Goal: Task Accomplishment & Management: Use online tool/utility

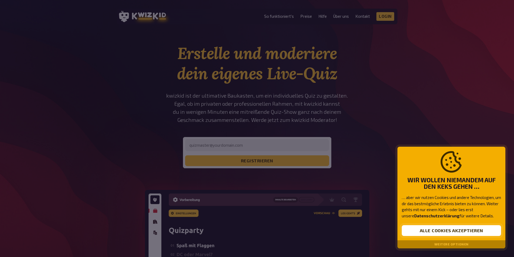
click at [438, 229] on button "Alle Cookies akzeptieren" at bounding box center [451, 230] width 99 height 11
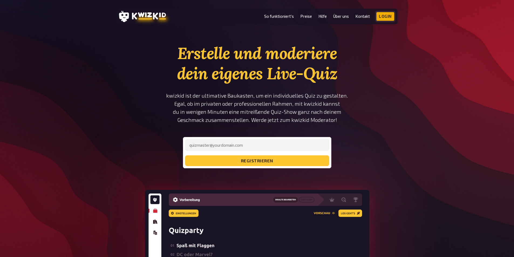
click at [386, 16] on link "Login" at bounding box center [385, 16] width 18 height 9
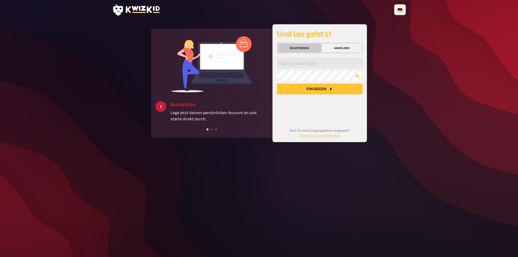
click at [285, 52] on button "Registrieren" at bounding box center [299, 48] width 43 height 9
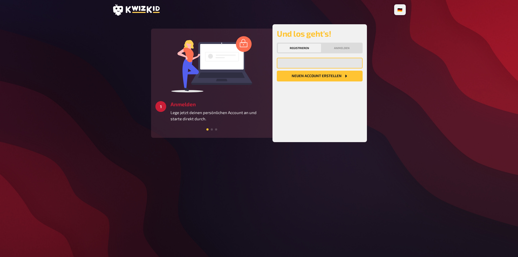
click at [294, 62] on input "email" at bounding box center [320, 63] width 86 height 11
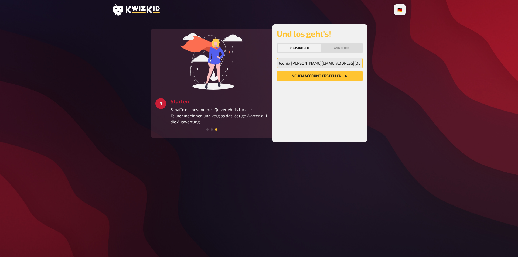
click at [292, 63] on input "leonia,[PERSON_NAME][EMAIL_ADDRESS][DOMAIN_NAME]" at bounding box center [320, 63] width 86 height 11
type input "[EMAIL_ADDRESS][PERSON_NAME][DOMAIN_NAME]"
click at [297, 74] on button "Neuen Account Erstellen" at bounding box center [320, 76] width 86 height 11
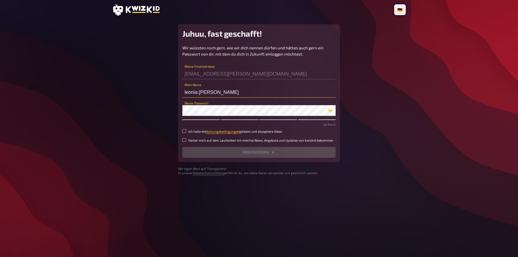
click at [197, 92] on input "leonia.[PERSON_NAME]" at bounding box center [258, 92] width 153 height 11
type input "l"
type input "Lioneye"
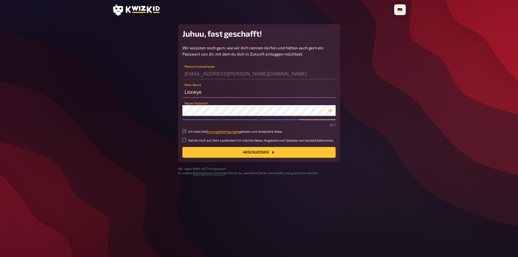
click at [184, 132] on input "Ich habe die Nutzungsbedingungen gelesen und akzeptiere diese." at bounding box center [184, 131] width 4 height 4
checkbox input "true"
click at [217, 148] on button "Abschließen" at bounding box center [258, 152] width 153 height 11
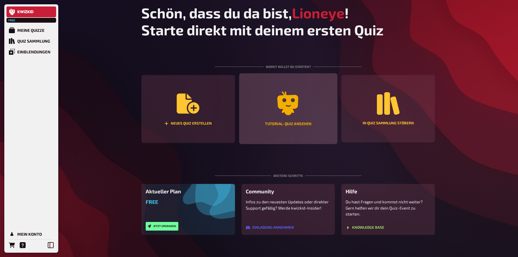
click at [289, 122] on div "Tutorial-Quiz ansehen" at bounding box center [288, 124] width 46 height 4
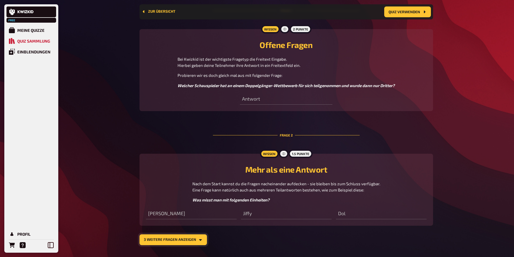
scroll to position [213, 0]
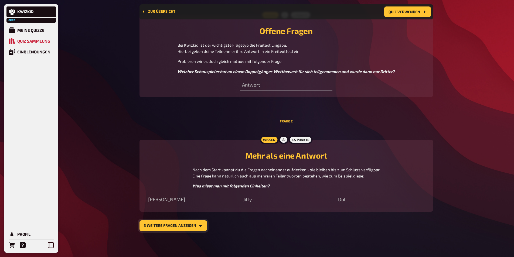
click at [178, 223] on button "3 weitere Fragen anzeigen" at bounding box center [172, 225] width 67 height 11
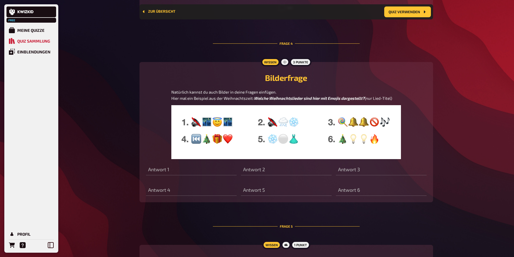
scroll to position [537, 0]
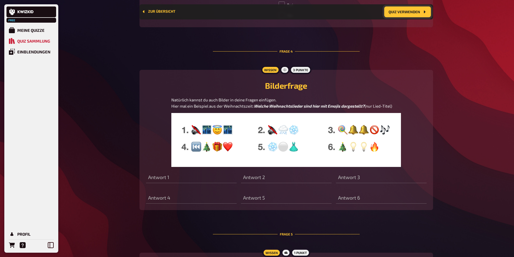
click at [411, 12] on button "Quiz verwenden" at bounding box center [407, 11] width 47 height 11
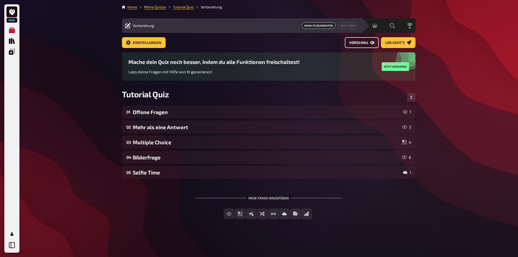
click at [361, 44] on span "Vorschau" at bounding box center [358, 43] width 19 height 4
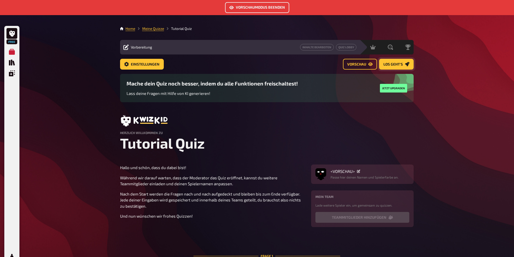
click at [388, 63] on span "Los geht's" at bounding box center [392, 65] width 19 height 4
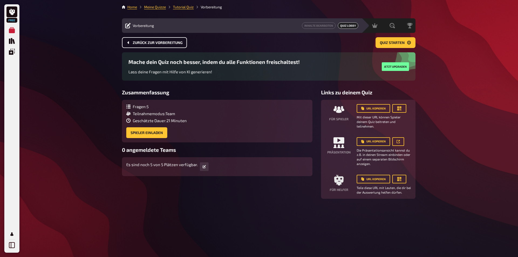
click at [148, 43] on span "Zurück zur Vorbereitung" at bounding box center [158, 43] width 50 height 4
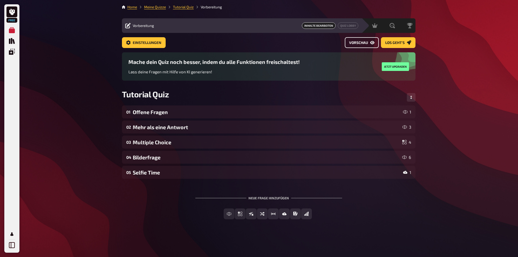
click at [359, 43] on span "Vorschau" at bounding box center [358, 43] width 19 height 4
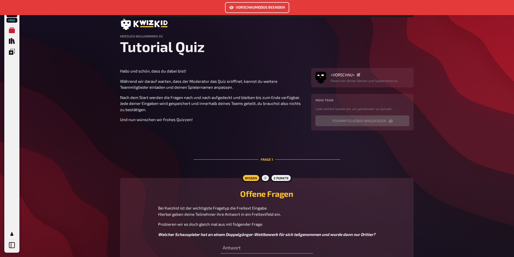
scroll to position [112, 0]
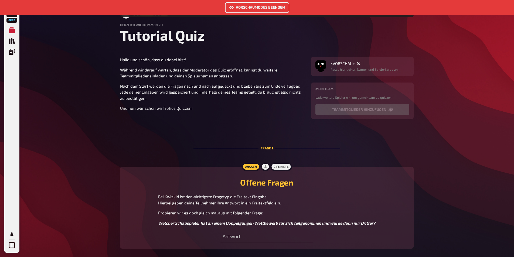
click at [342, 68] on p "Passe hier deinen Namen und Spielerfarbe an." at bounding box center [364, 69] width 68 height 5
click at [341, 67] on div "<VORSCHAU> Passe hier deinen Namen und Spielerfarbe an." at bounding box center [364, 66] width 68 height 11
click at [342, 64] on span "<VORSCHAU>" at bounding box center [342, 63] width 24 height 5
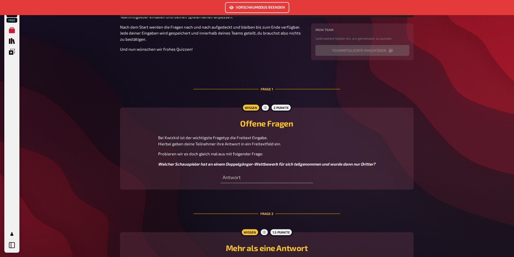
scroll to position [220, 0]
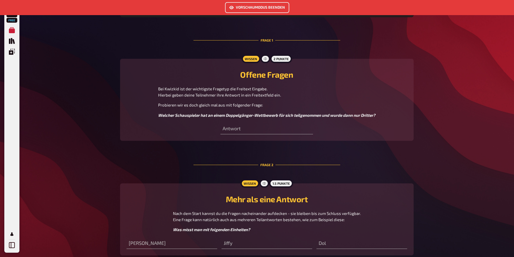
click at [261, 103] on span "Probieren wir es doch gleich mal aus mit folgender Frage:" at bounding box center [210, 104] width 105 height 5
click at [252, 132] on input "text" at bounding box center [266, 128] width 92 height 11
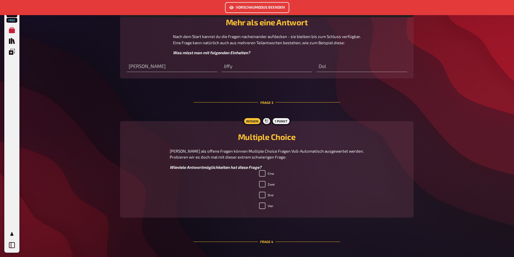
scroll to position [409, 0]
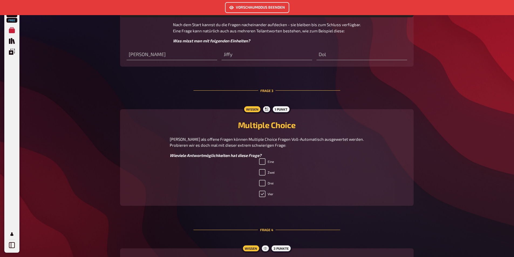
click at [265, 192] on input "Vier" at bounding box center [262, 194] width 6 height 6
checkbox input "false"
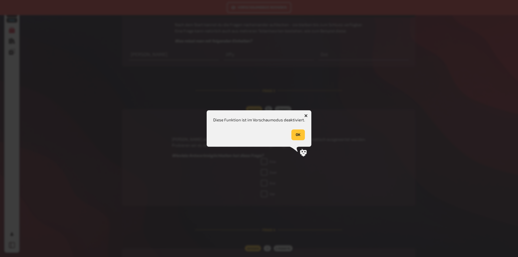
click at [295, 138] on button "OK" at bounding box center [297, 134] width 13 height 11
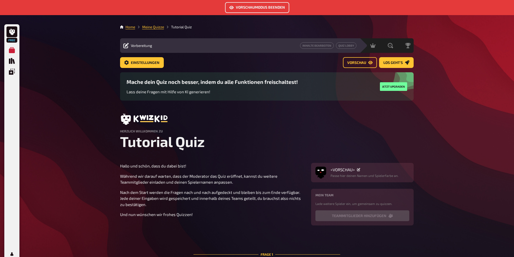
scroll to position [0, 0]
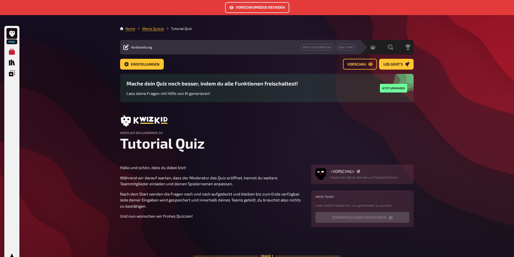
click at [249, 8] on button "Vorschaumodus beenden" at bounding box center [257, 7] width 64 height 11
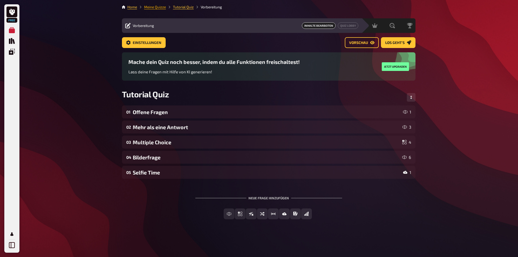
click at [158, 7] on link "Meine Quizze" at bounding box center [155, 7] width 22 height 4
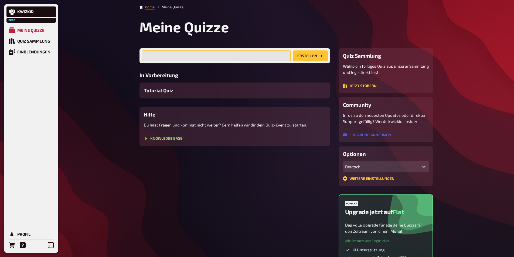
click at [177, 59] on input "text" at bounding box center [216, 55] width 149 height 11
type input "Komodowarani"
click at [305, 51] on button "Erstellen" at bounding box center [310, 55] width 35 height 11
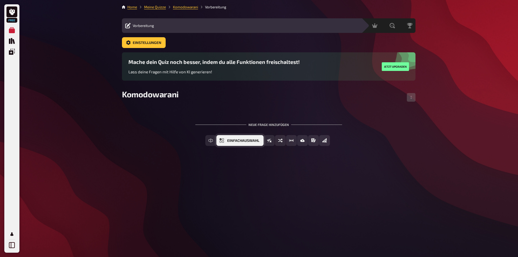
click at [245, 140] on span "Einfachauswahl" at bounding box center [243, 141] width 32 height 4
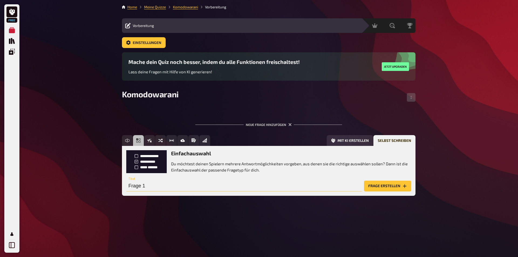
click at [160, 184] on input "Frage 1" at bounding box center [243, 186] width 235 height 11
click at [374, 187] on button "Frage erstellen" at bounding box center [387, 186] width 47 height 11
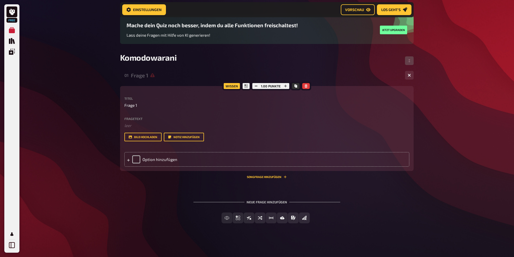
scroll to position [42, 0]
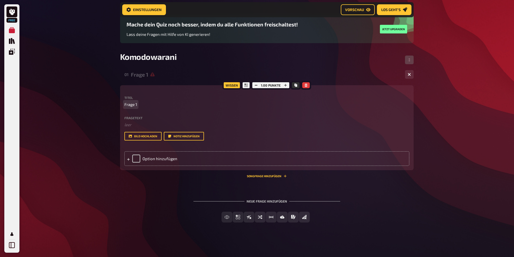
drag, startPoint x: 140, startPoint y: 102, endPoint x: 138, endPoint y: 103, distance: 2.7
click at [138, 103] on p "Frage 1" at bounding box center [266, 104] width 285 height 6
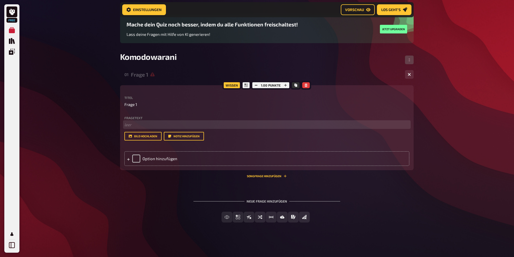
click at [133, 125] on p "﻿ leer" at bounding box center [266, 125] width 285 height 6
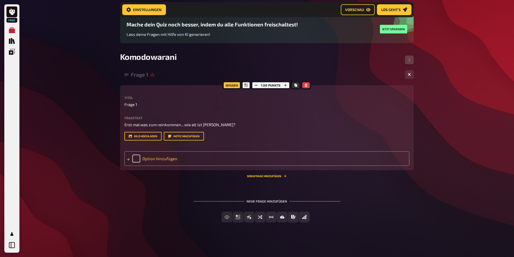
click at [153, 160] on div "Option hinzufügen" at bounding box center [266, 158] width 285 height 15
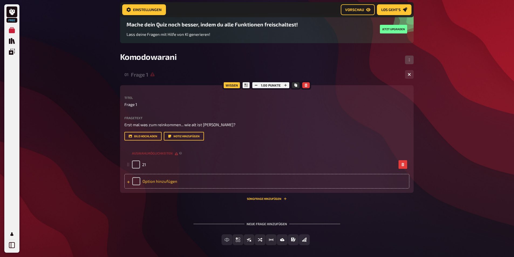
click at [146, 183] on div "Option hinzufügen" at bounding box center [266, 181] width 285 height 15
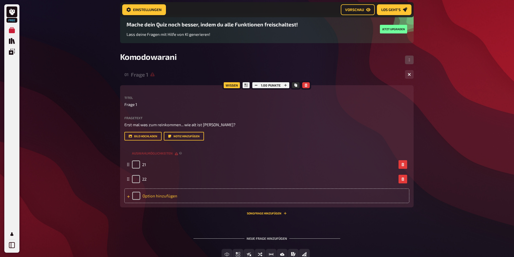
click at [146, 196] on div "Option hinzufügen" at bounding box center [266, 195] width 285 height 15
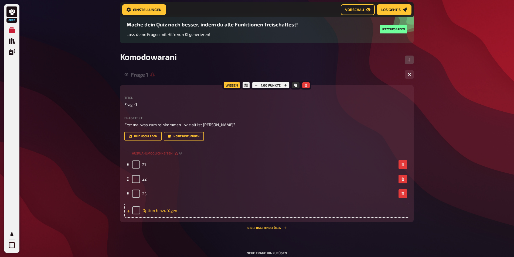
click at [147, 211] on div "Option hinzufügen" at bounding box center [266, 210] width 285 height 15
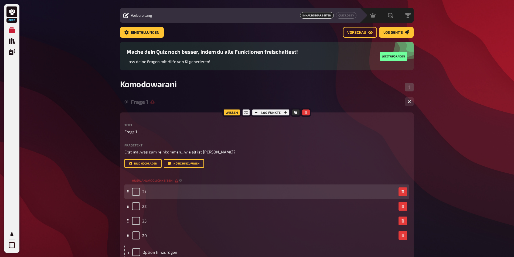
scroll to position [0, 0]
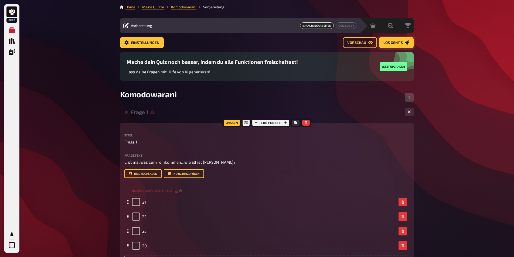
click at [393, 43] on span "Los geht's" at bounding box center [392, 43] width 19 height 4
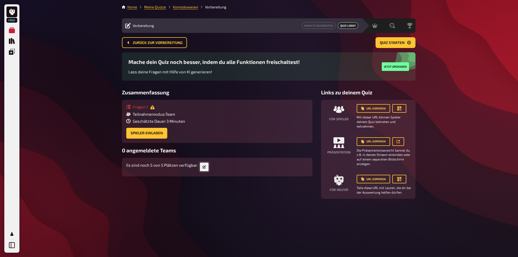
click at [205, 168] on icon "button" at bounding box center [204, 166] width 3 height 3
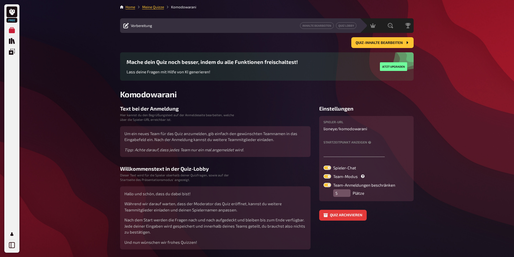
click at [132, 26] on span "Vorbereitung" at bounding box center [141, 25] width 21 height 4
click at [371, 44] on span "Quiz-Inhalte bearbeiten" at bounding box center [378, 43] width 47 height 4
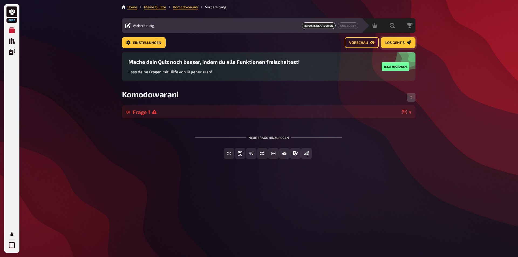
click at [398, 43] on span "Los geht's" at bounding box center [394, 43] width 19 height 4
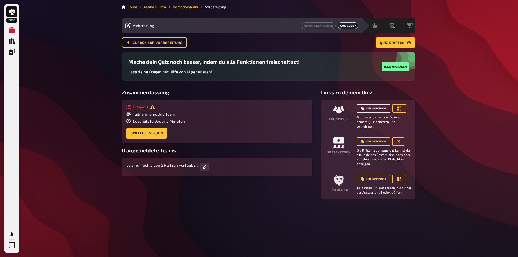
click at [375, 107] on button "URL kopieren" at bounding box center [372, 108] width 33 height 9
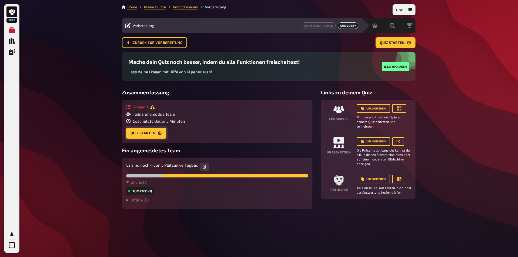
click at [150, 133] on button "Quiz starten" at bounding box center [146, 133] width 40 height 11
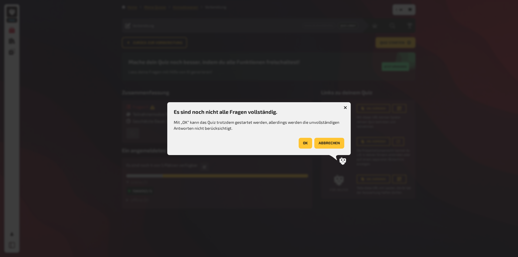
click at [307, 144] on button "OK" at bounding box center [305, 143] width 13 height 11
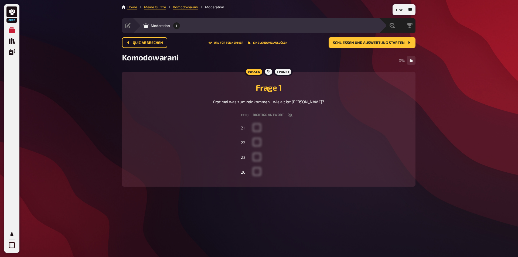
click at [256, 130] on span at bounding box center [257, 130] width 8 height 5
click at [264, 143] on td at bounding box center [275, 143] width 48 height 14
click at [245, 117] on th "Feld" at bounding box center [245, 115] width 12 height 10
click at [260, 114] on th "Richtige Antwort" at bounding box center [275, 115] width 48 height 10
click at [272, 112] on th "Richtige Antwort" at bounding box center [275, 115] width 48 height 10
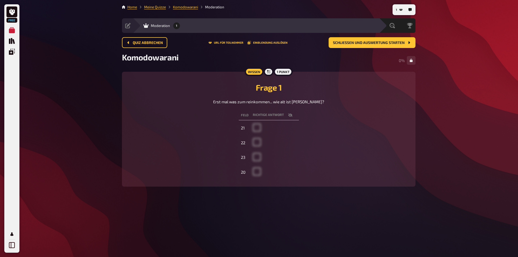
click at [289, 114] on icon "button" at bounding box center [290, 115] width 4 height 4
click at [292, 115] on icon "button" at bounding box center [290, 115] width 4 height 3
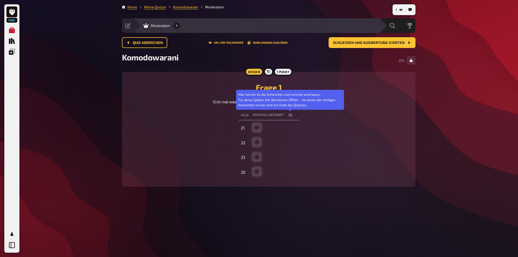
click at [292, 115] on icon "button" at bounding box center [290, 115] width 4 height 4
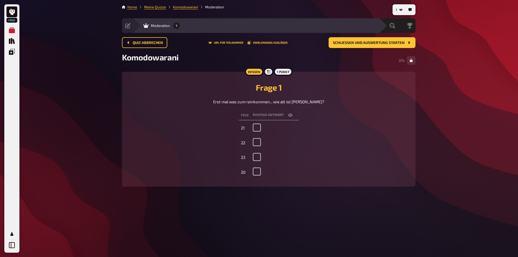
click at [140, 36] on main "Home Meine Quizze Komodowarani Moderation Vorbereitung Inhalte Bearbeiten Quiz …" at bounding box center [268, 99] width 293 height 191
click at [138, 41] on span "Quiz abbrechen" at bounding box center [148, 43] width 30 height 4
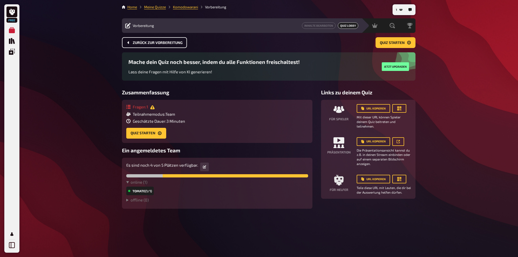
click at [141, 43] on span "Zurück zur Vorbereitung" at bounding box center [158, 43] width 50 height 4
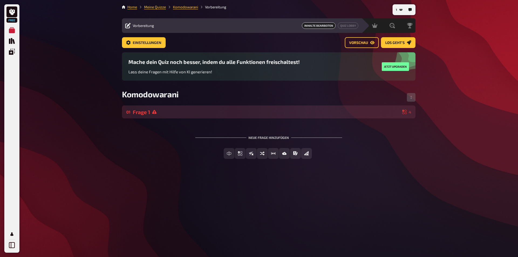
click at [169, 108] on div "01 Frage 1 4" at bounding box center [268, 111] width 293 height 13
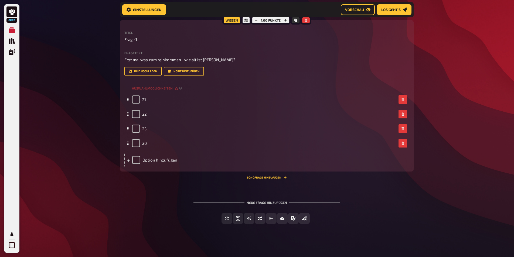
scroll to position [108, 0]
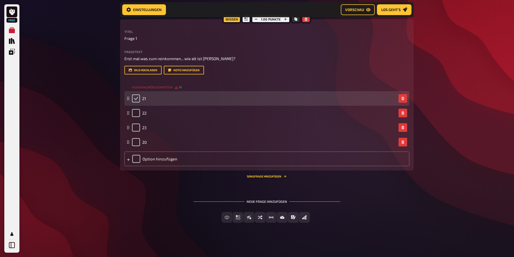
click at [138, 98] on input "checkbox" at bounding box center [136, 98] width 8 height 8
checkbox input "true"
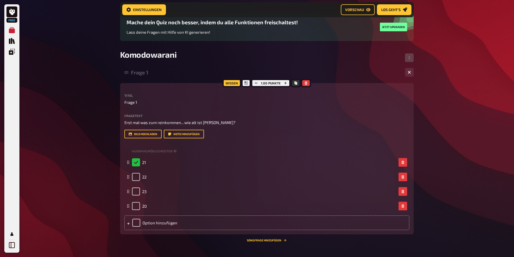
scroll to position [27, 0]
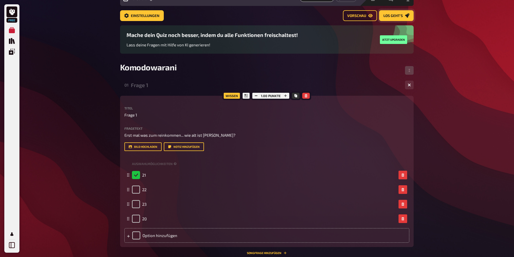
click at [392, 15] on span "Los geht's" at bounding box center [392, 16] width 19 height 4
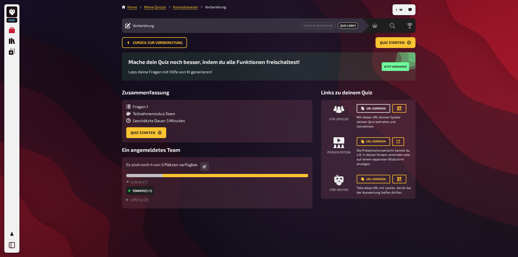
click at [370, 106] on button "URL kopieren" at bounding box center [372, 108] width 33 height 9
click at [140, 131] on button "Quiz starten" at bounding box center [146, 132] width 40 height 11
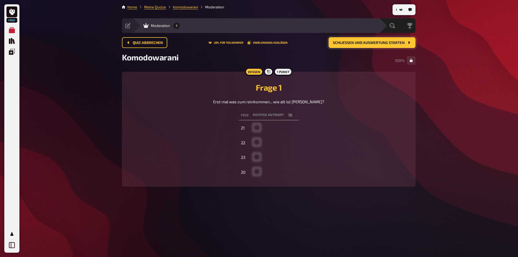
click at [361, 42] on span "Schließen und Auswertung starten" at bounding box center [369, 43] width 72 height 4
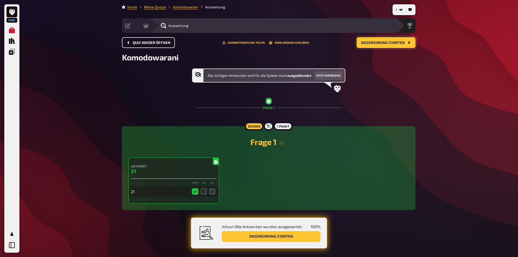
click at [160, 43] on span "Quiz wieder öffnen" at bounding box center [152, 43] width 38 height 4
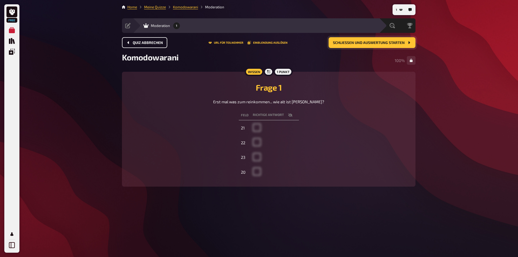
click at [156, 45] on button "Quiz abbrechen" at bounding box center [144, 42] width 45 height 11
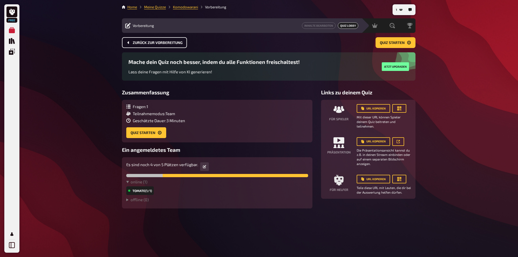
click at [156, 45] on button "Zurück zur Vorbereitung" at bounding box center [154, 42] width 65 height 11
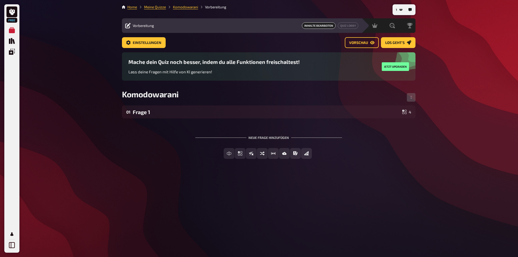
click at [271, 135] on div "Neue Frage hinzufügen" at bounding box center [268, 135] width 147 height 17
click at [261, 154] on span "Wahr / Falsch" at bounding box center [254, 154] width 27 height 4
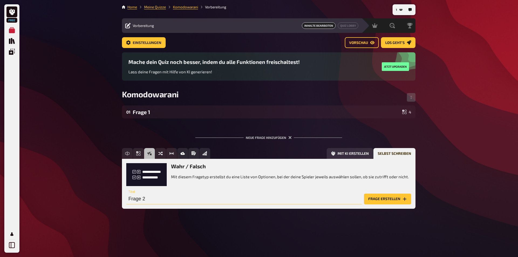
click at [155, 199] on input "Frage 2" at bounding box center [243, 199] width 235 height 11
click at [145, 198] on input "Kath leibt lila" at bounding box center [243, 199] width 235 height 11
click at [261, 198] on input "Kath liebt lila" at bounding box center [243, 199] width 235 height 11
type input "Kath liebt lila"
click at [156, 176] on div "Wahr / Falsch Mit diesem Fragetyp erstellst du eine Liste von Optionen, bei der…" at bounding box center [268, 174] width 285 height 23
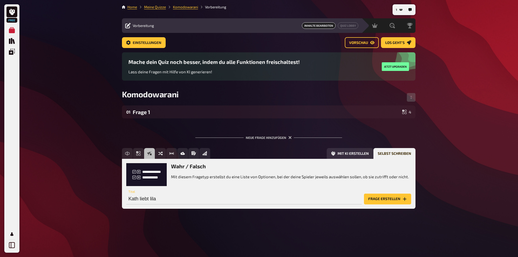
click at [384, 200] on button "Frage erstellen" at bounding box center [387, 199] width 47 height 11
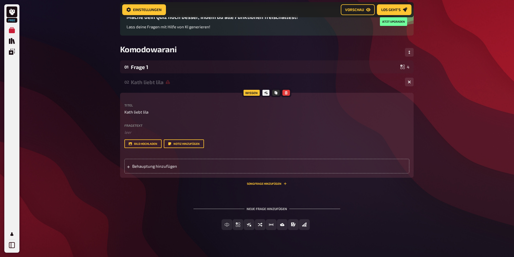
scroll to position [57, 0]
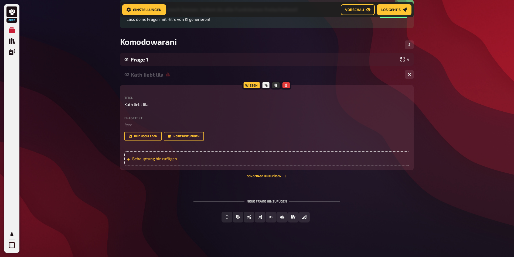
click at [137, 156] on span "Behauptung hinzufügen" at bounding box center [174, 158] width 84 height 5
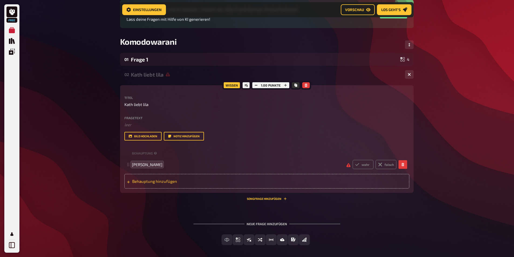
click at [185, 182] on span "Behauptung hinzufügen" at bounding box center [174, 181] width 84 height 5
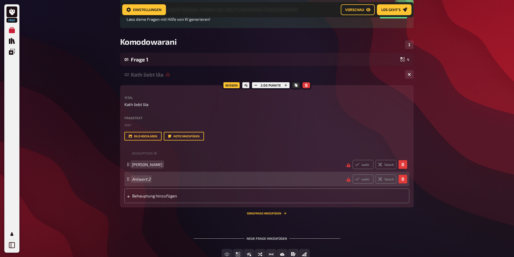
click at [180, 178] on span "Antwort 2" at bounding box center [237, 179] width 210 height 5
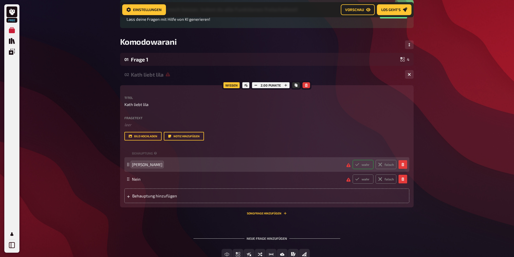
click at [361, 164] on label "wahr" at bounding box center [362, 164] width 21 height 9
click at [352, 160] on input "wahr" at bounding box center [352, 160] width 0 height 0
radio input "true"
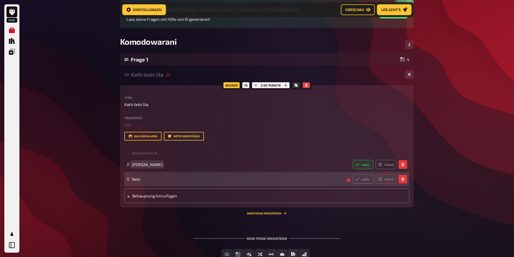
click at [385, 179] on label "falsch" at bounding box center [385, 178] width 21 height 9
click at [352, 174] on input "falsch" at bounding box center [352, 174] width 0 height 0
radio input "true"
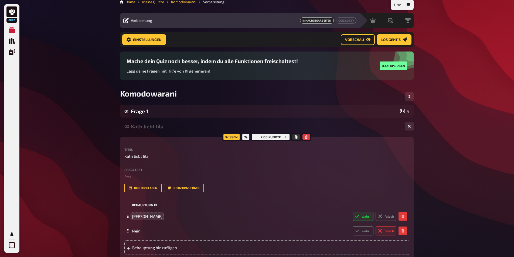
scroll to position [0, 0]
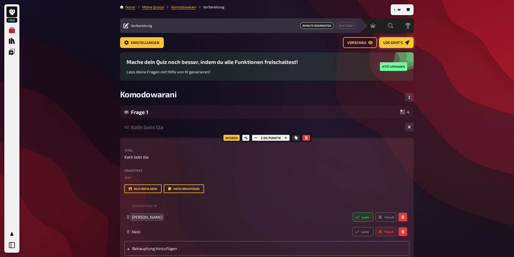
click at [389, 40] on button "Los geht's" at bounding box center [396, 42] width 35 height 11
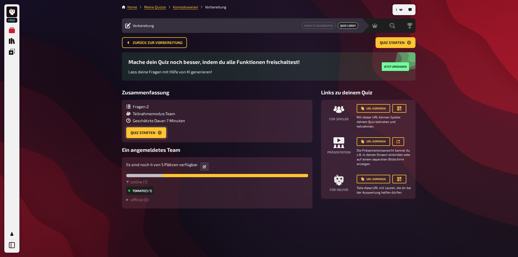
click at [139, 133] on button "Quiz starten" at bounding box center [146, 132] width 40 height 11
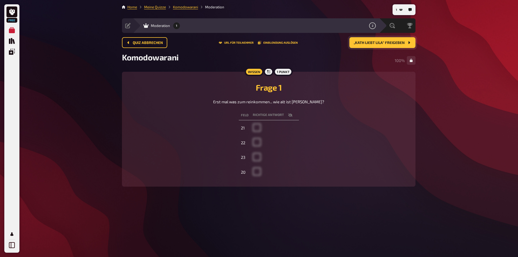
click at [384, 45] on button "„Kath liebt lila“ freigeben" at bounding box center [382, 42] width 66 height 11
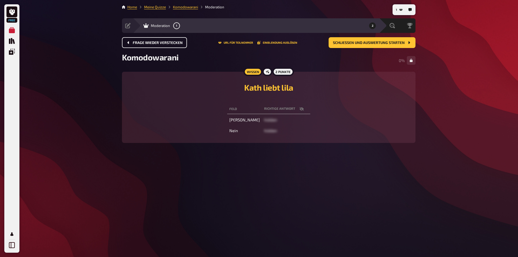
click at [174, 42] on span "Frage wieder verstecken" at bounding box center [158, 43] width 50 height 4
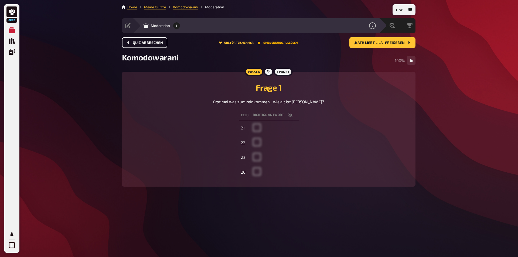
click at [275, 43] on button "Einblendung auslösen" at bounding box center [278, 42] width 40 height 3
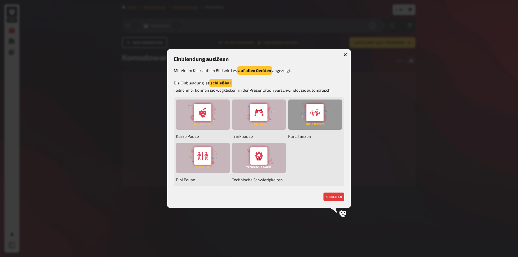
click at [325, 114] on div at bounding box center [315, 115] width 54 height 30
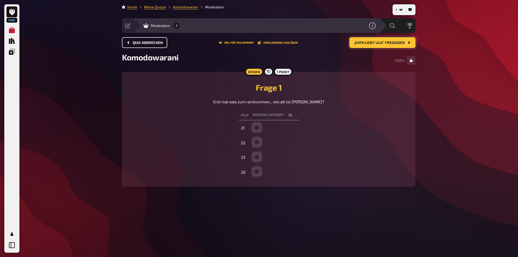
click at [386, 42] on span "„Kath liebt lila“ freigeben" at bounding box center [379, 43] width 51 height 4
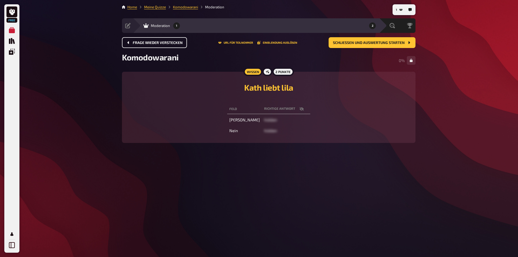
click at [177, 26] on span "1" at bounding box center [176, 25] width 1 height 3
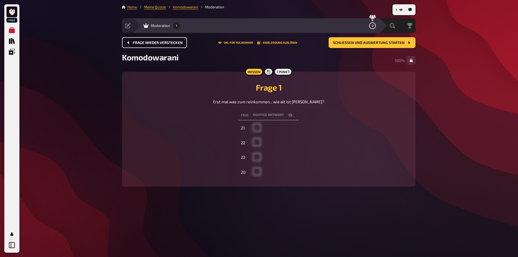
click at [177, 26] on span "1" at bounding box center [176, 25] width 1 height 3
click at [161, 27] on span "Moderation" at bounding box center [160, 25] width 19 height 4
click at [184, 26] on div "1 2" at bounding box center [274, 25] width 203 height 7
click at [294, 113] on button "button" at bounding box center [290, 114] width 13 height 5
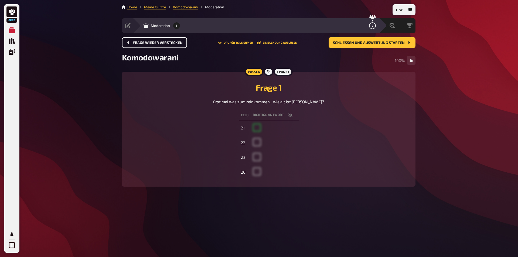
checkbox input "true"
click at [165, 44] on span "Frage wieder verstecken" at bounding box center [158, 43] width 50 height 4
click at [376, 45] on button "„Kath liebt lila“ freigeben" at bounding box center [382, 42] width 66 height 11
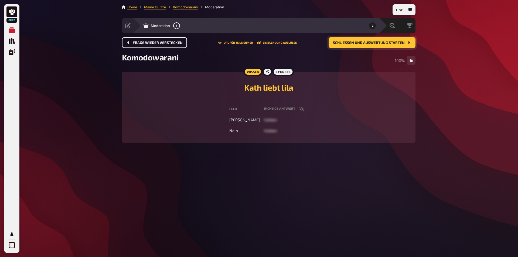
click at [380, 38] on button "Schließen und Auswertung starten" at bounding box center [371, 42] width 87 height 11
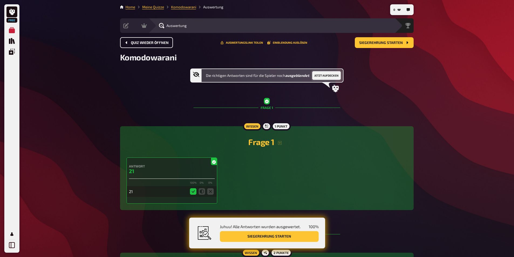
click at [320, 73] on button "Jetzt aufdecken" at bounding box center [326, 75] width 29 height 9
click at [318, 73] on button "Wieder ausblenden" at bounding box center [321, 75] width 34 height 9
